Goal: Information Seeking & Learning: Learn about a topic

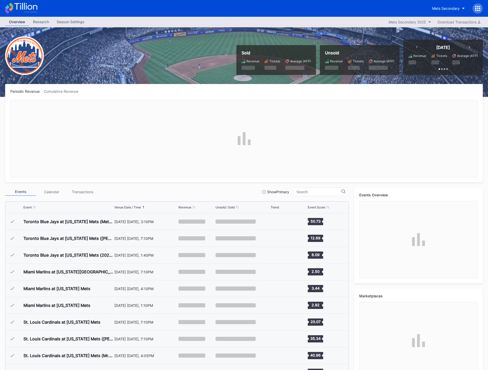
scroll to position [1289, 0]
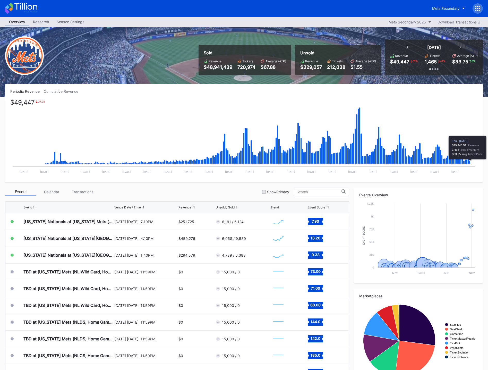
click at [470, 162] on icon "Chart title" at bounding box center [469, 162] width 1 height 3
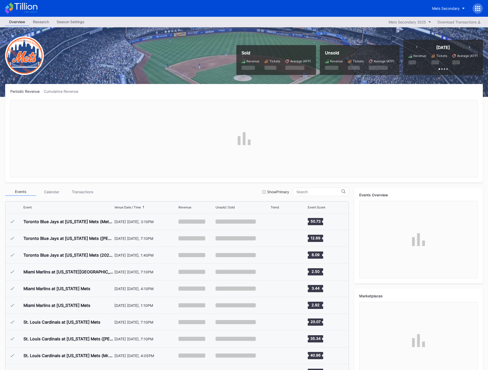
scroll to position [1289, 0]
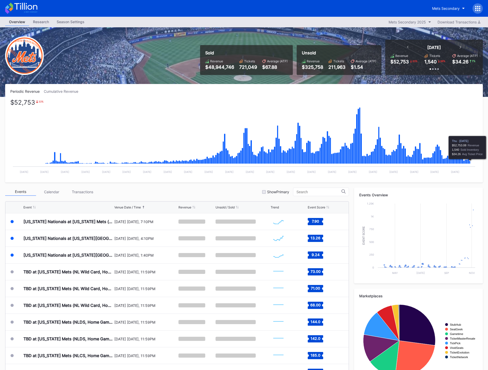
click at [470, 163] on icon "Chart title" at bounding box center [469, 162] width 1 height 3
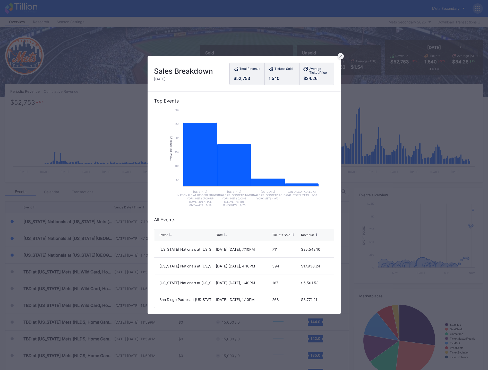
click at [339, 55] on icon at bounding box center [340, 56] width 3 height 3
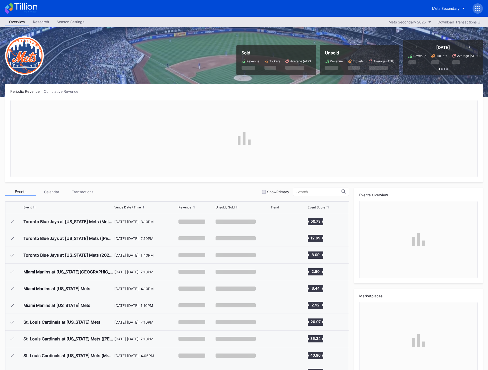
scroll to position [1289, 0]
